Goal: Task Accomplishment & Management: Manage account settings

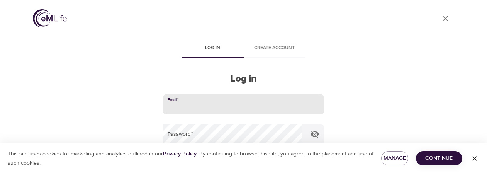
click at [208, 105] on input "email" at bounding box center [243, 104] width 161 height 21
type input "[PERSON_NAME][EMAIL_ADDRESS][PERSON_NAME][DOMAIN_NAME]"
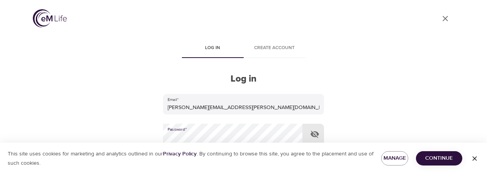
click at [439, 161] on span "Continue" at bounding box center [439, 158] width 34 height 10
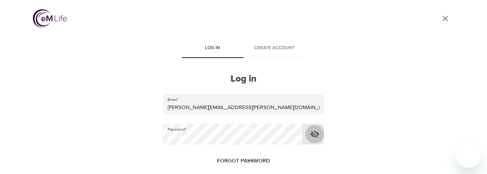
click at [316, 133] on icon "button" at bounding box center [314, 133] width 9 height 9
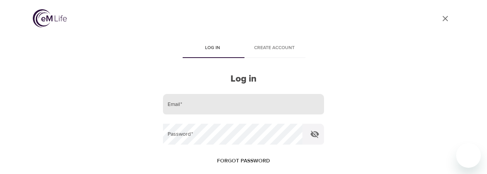
click at [249, 106] on input "email" at bounding box center [243, 104] width 161 height 21
type input "[PERSON_NAME][EMAIL_ADDRESS][PERSON_NAME][DOMAIN_NAME]"
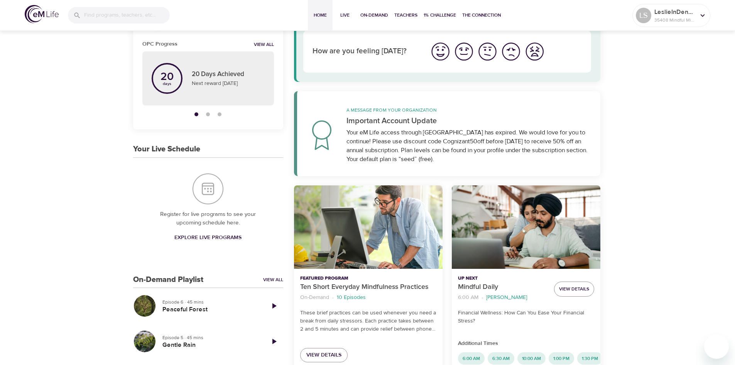
scroll to position [58, 0]
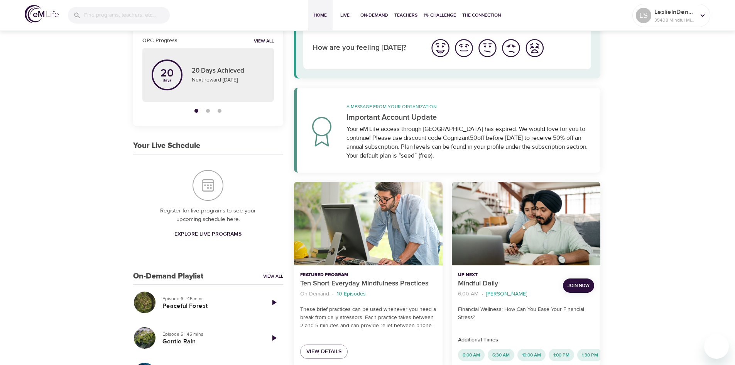
click at [486, 173] on span "Join Now" at bounding box center [579, 285] width 22 height 8
